Goal: Task Accomplishment & Management: Use online tool/utility

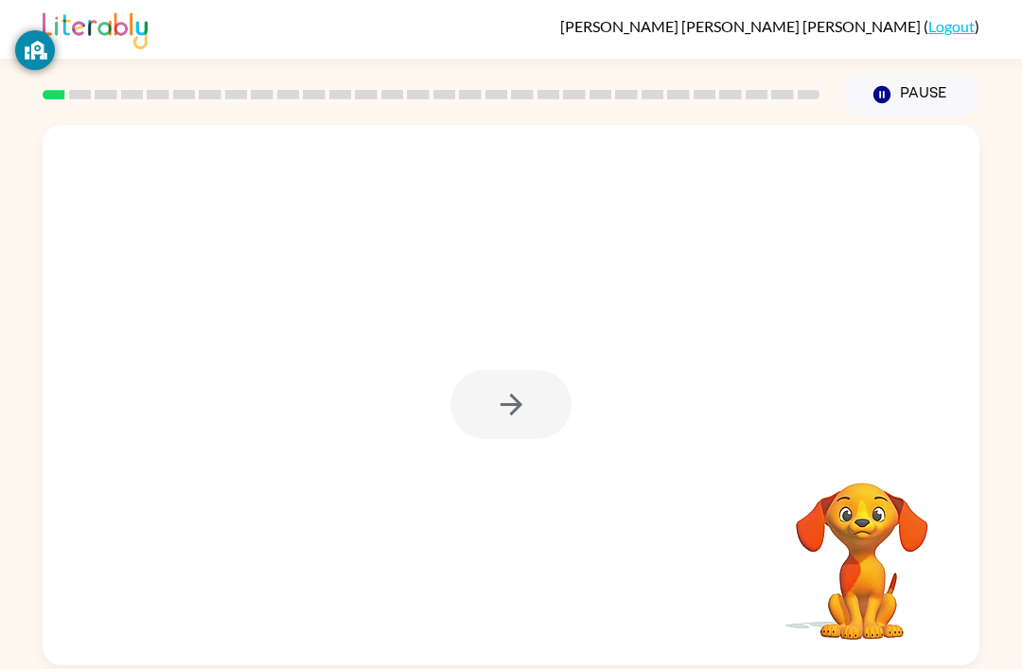
click at [530, 407] on div at bounding box center [510, 404] width 121 height 69
click at [525, 402] on div at bounding box center [510, 404] width 121 height 69
click at [524, 401] on div at bounding box center [510, 404] width 121 height 69
click at [491, 385] on div at bounding box center [510, 404] width 121 height 69
click at [534, 379] on button "button" at bounding box center [510, 404] width 121 height 69
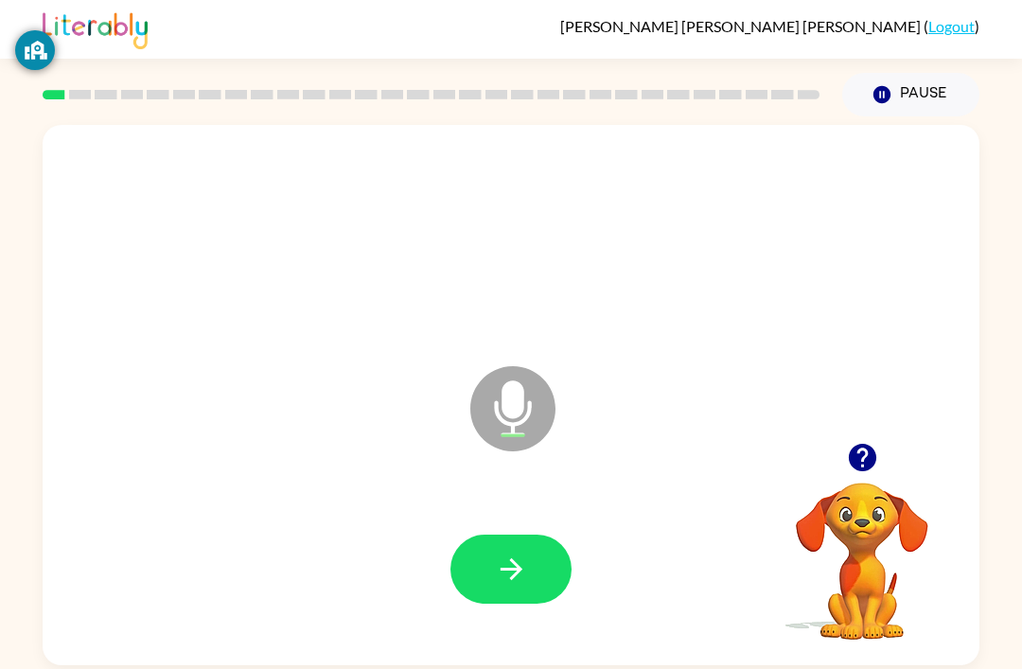
click at [517, 593] on button "button" at bounding box center [510, 568] width 121 height 69
click at [526, 538] on button "button" at bounding box center [510, 568] width 121 height 69
click at [541, 550] on button "button" at bounding box center [510, 568] width 121 height 69
click at [505, 539] on button "button" at bounding box center [510, 568] width 121 height 69
click at [526, 538] on button "button" at bounding box center [510, 568] width 121 height 69
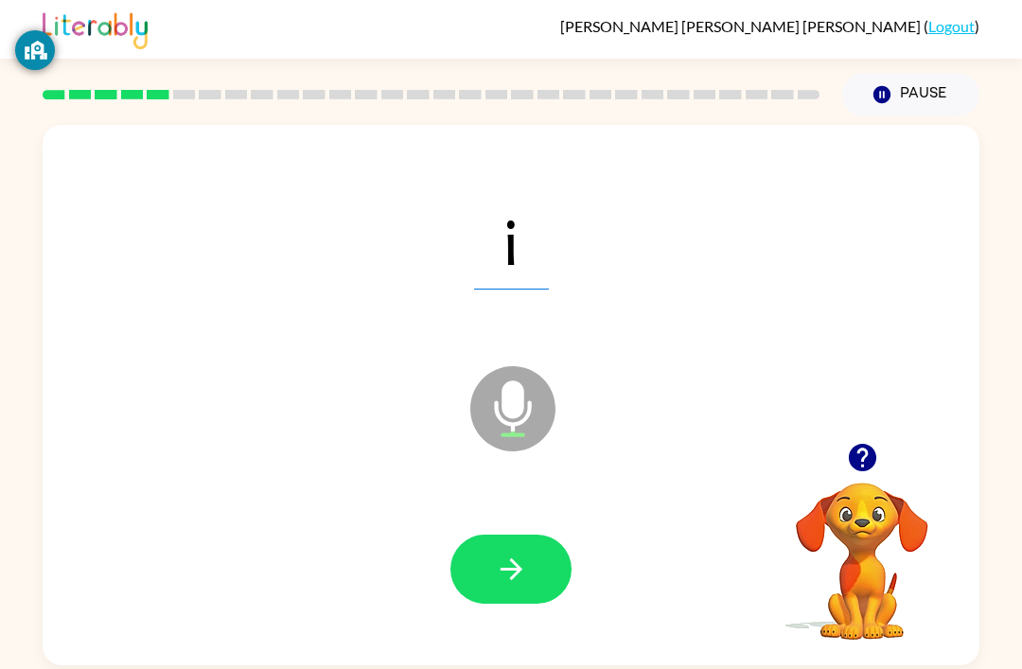
click at [709, 655] on div "i Microphone The Microphone is here when it is your turn to talk" at bounding box center [511, 395] width 937 height 540
click at [675, 512] on div at bounding box center [510, 569] width 899 height 155
click at [499, 595] on button "button" at bounding box center [510, 568] width 121 height 69
click at [523, 539] on button "button" at bounding box center [510, 568] width 121 height 69
click at [521, 584] on icon "button" at bounding box center [511, 568] width 33 height 33
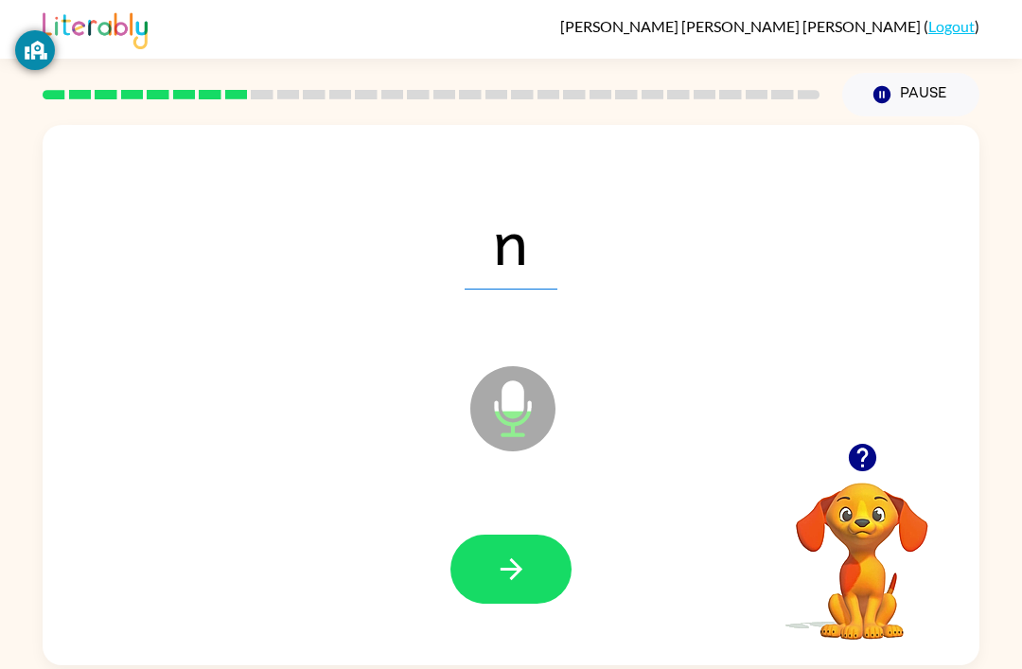
click at [489, 552] on button "button" at bounding box center [510, 568] width 121 height 69
click at [520, 593] on button "button" at bounding box center [510, 568] width 121 height 69
click at [526, 564] on icon "button" at bounding box center [511, 568] width 33 height 33
click at [511, 600] on button "button" at bounding box center [510, 568] width 121 height 69
click at [499, 563] on icon "button" at bounding box center [511, 568] width 33 height 33
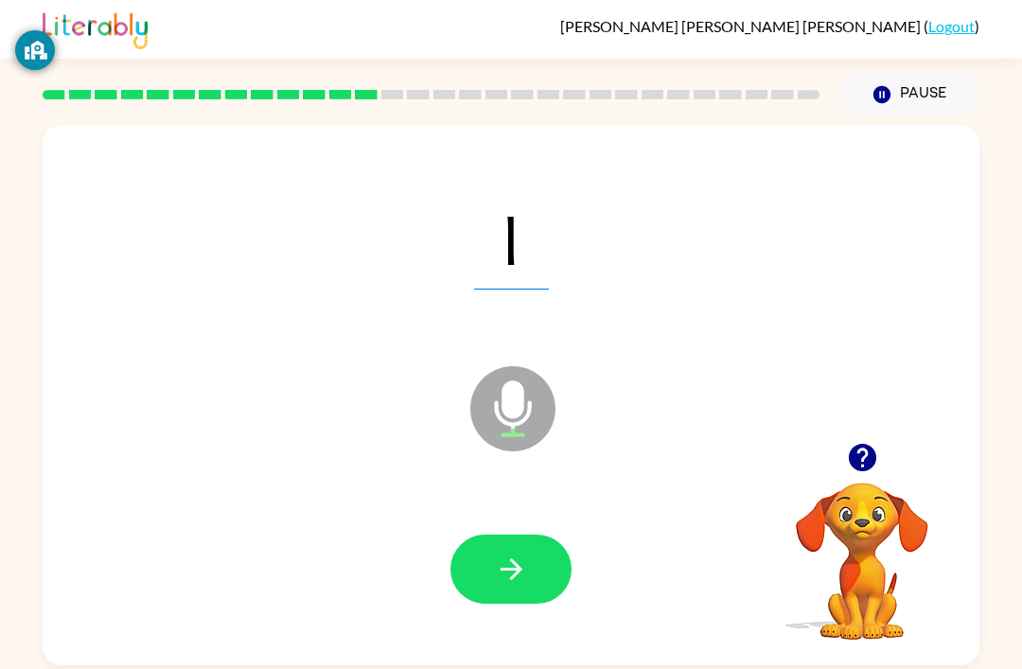
click at [532, 533] on div at bounding box center [510, 569] width 899 height 155
click at [547, 586] on button "button" at bounding box center [510, 568] width 121 height 69
click at [517, 600] on button "button" at bounding box center [510, 568] width 121 height 69
click at [523, 533] on div at bounding box center [510, 569] width 899 height 155
click at [510, 578] on icon "button" at bounding box center [511, 568] width 33 height 33
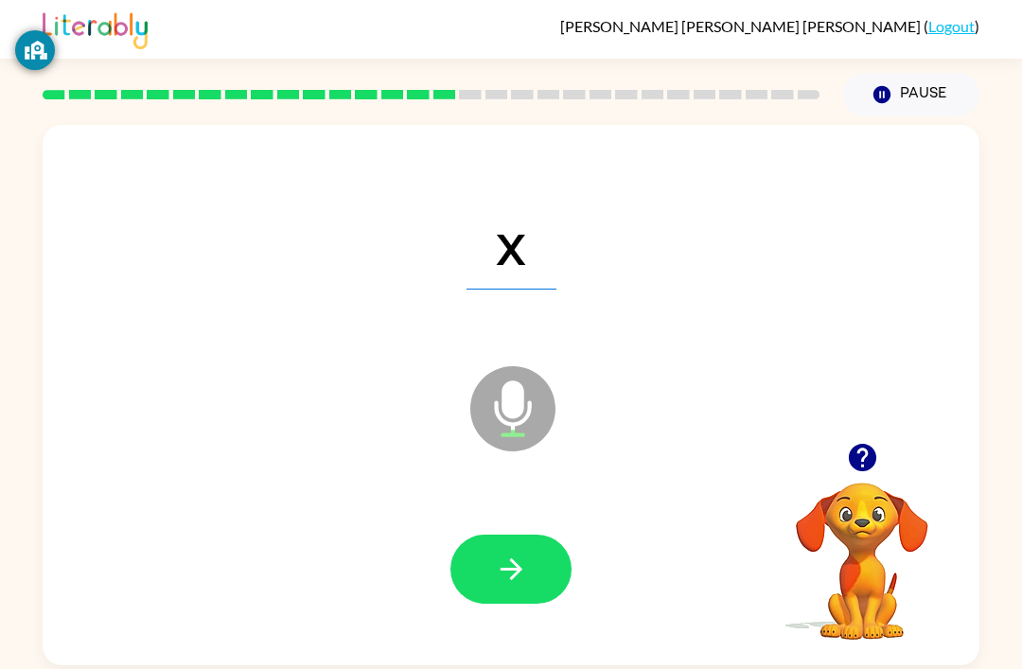
click at [463, 368] on div "Microphone The Microphone is here when it is your turn to talk" at bounding box center [465, 361] width 808 height 68
click at [506, 582] on icon "button" at bounding box center [511, 568] width 33 height 33
click at [511, 541] on button "button" at bounding box center [510, 568] width 121 height 69
click at [517, 537] on button "button" at bounding box center [510, 568] width 121 height 69
click at [508, 570] on icon "button" at bounding box center [511, 568] width 33 height 33
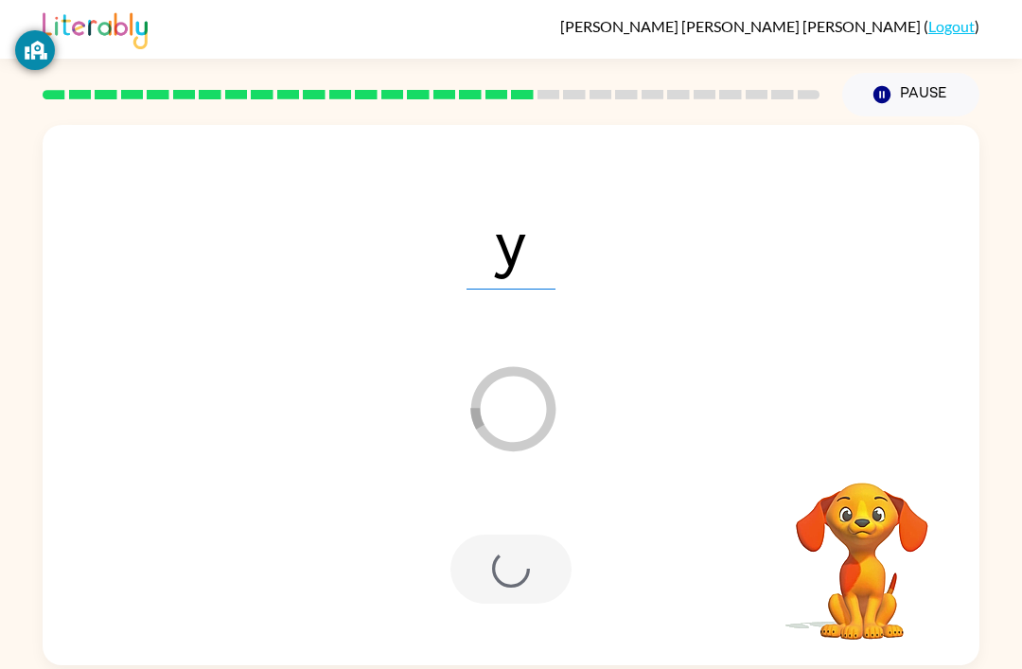
click at [474, 377] on icon "Loader Your response is being sent to our graders" at bounding box center [513, 409] width 114 height 114
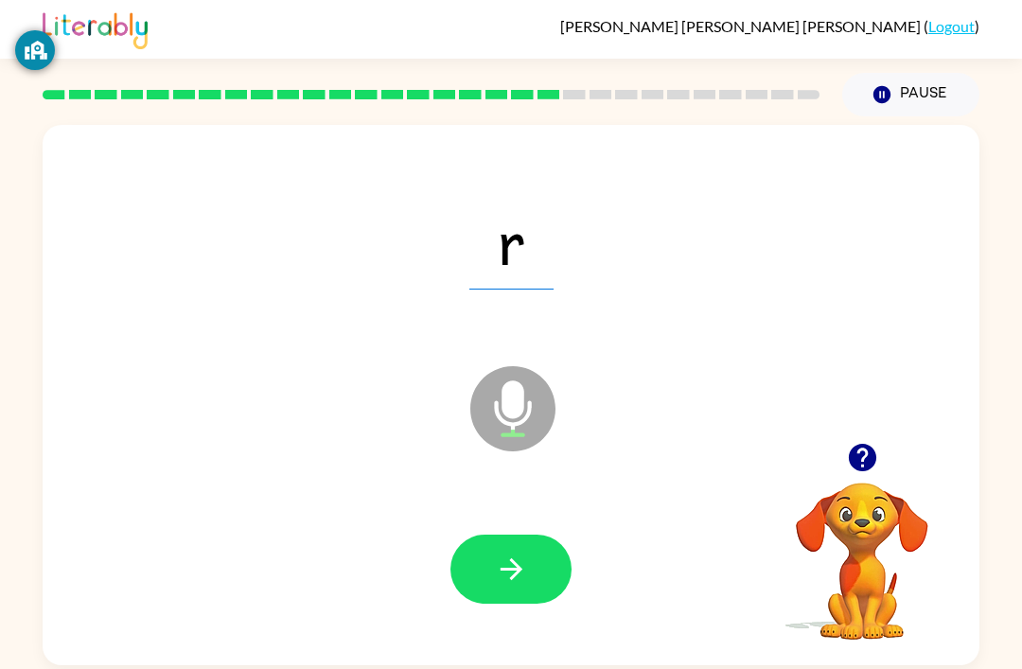
click at [495, 586] on icon "button" at bounding box center [511, 568] width 33 height 33
click at [537, 593] on button "button" at bounding box center [510, 568] width 121 height 69
click at [515, 581] on icon "button" at bounding box center [511, 568] width 33 height 33
click at [503, 585] on icon "button" at bounding box center [511, 568] width 33 height 33
click at [495, 575] on icon "button" at bounding box center [511, 568] width 33 height 33
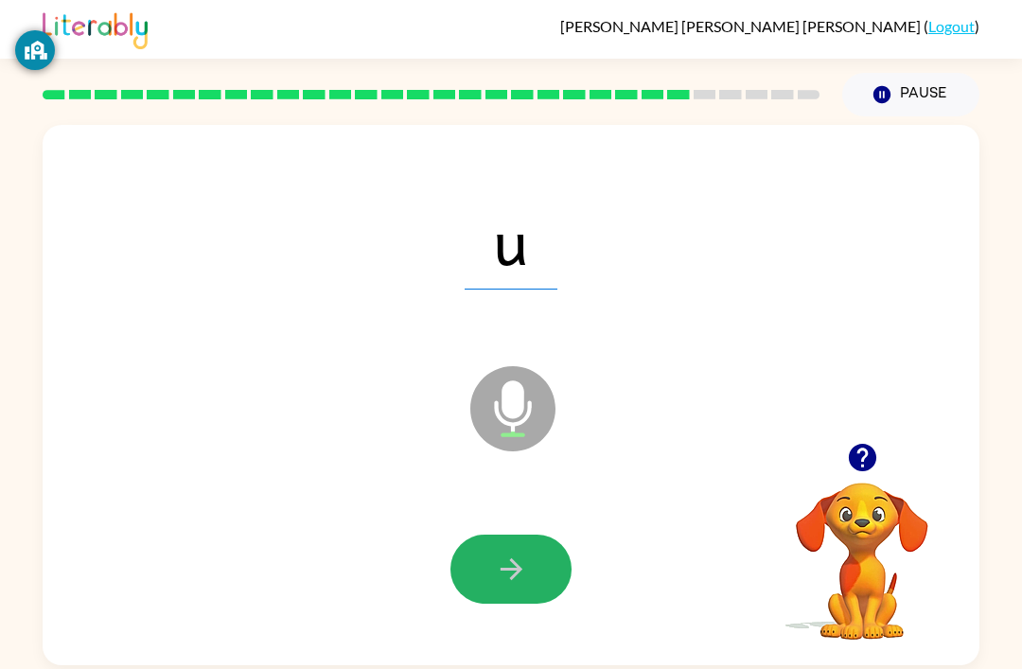
click at [519, 566] on icon "button" at bounding box center [511, 568] width 33 height 33
click at [495, 576] on icon "button" at bounding box center [511, 568] width 33 height 33
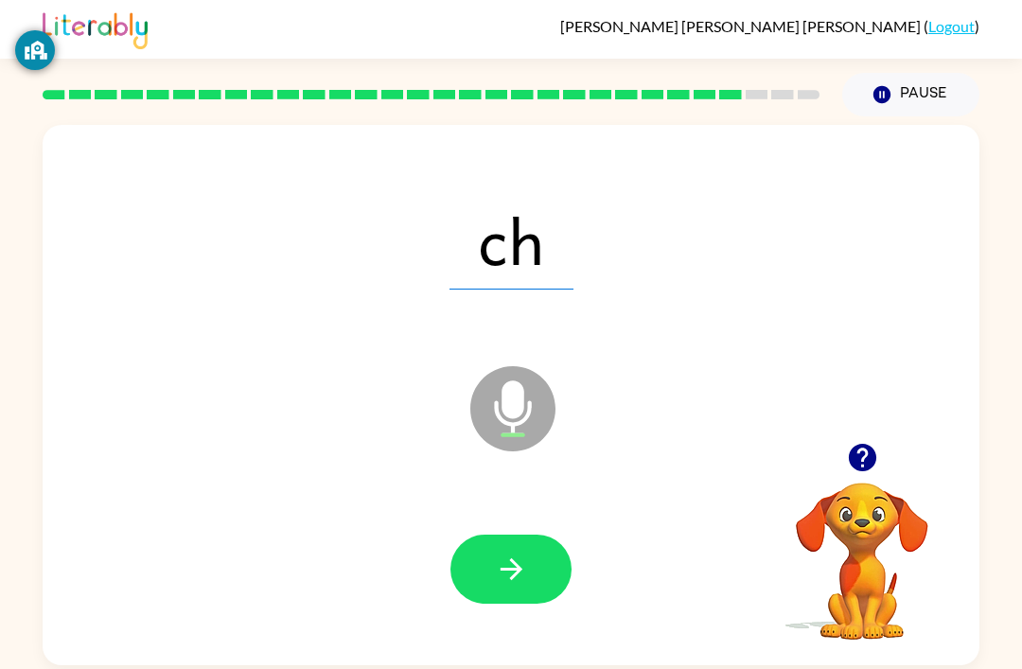
click at [492, 549] on button "button" at bounding box center [510, 568] width 121 height 69
click at [540, 540] on button "button" at bounding box center [510, 568] width 121 height 69
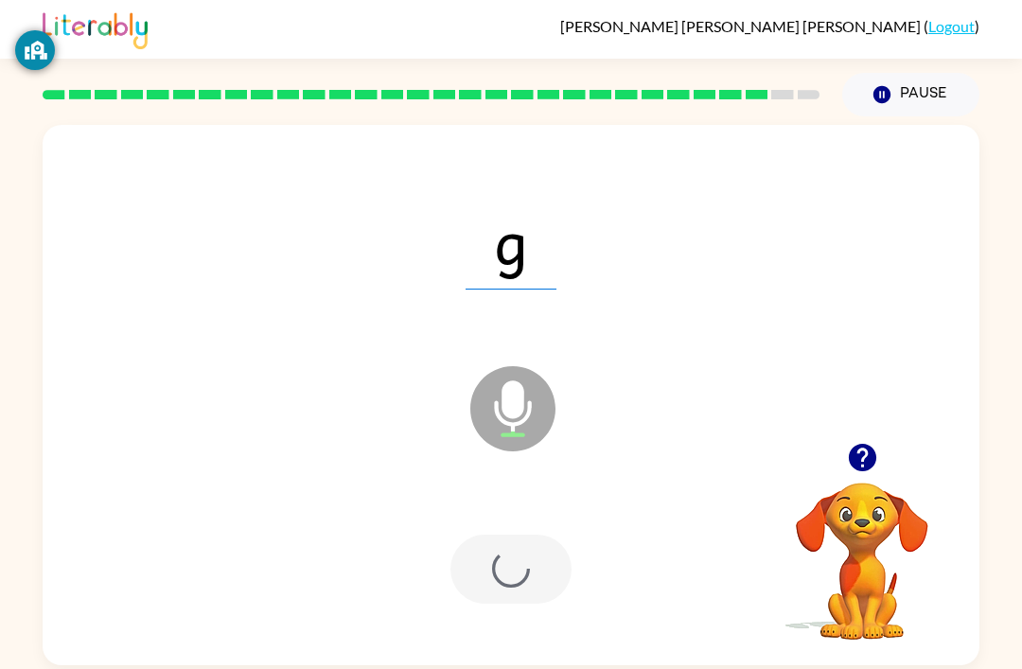
click at [541, 598] on div at bounding box center [510, 568] width 121 height 69
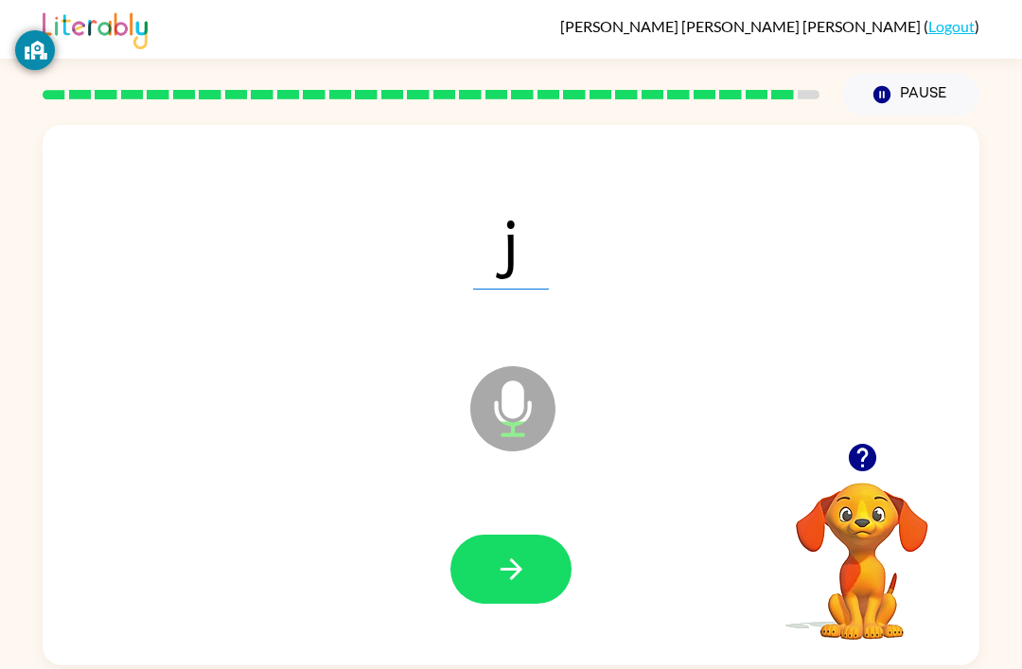
click at [540, 570] on button "button" at bounding box center [510, 568] width 121 height 69
